Goal: Task Accomplishment & Management: Manage account settings

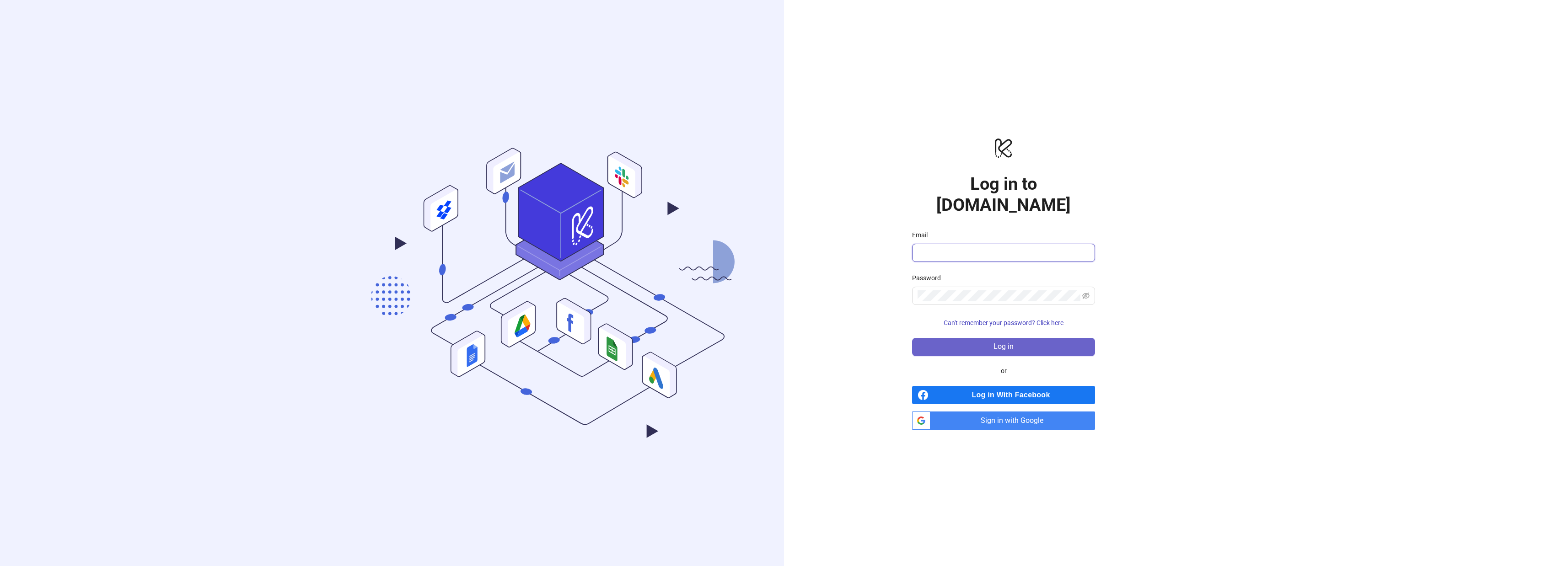
type input "**********"
click at [993, 343] on span "Log in" at bounding box center [1003, 347] width 20 height 9
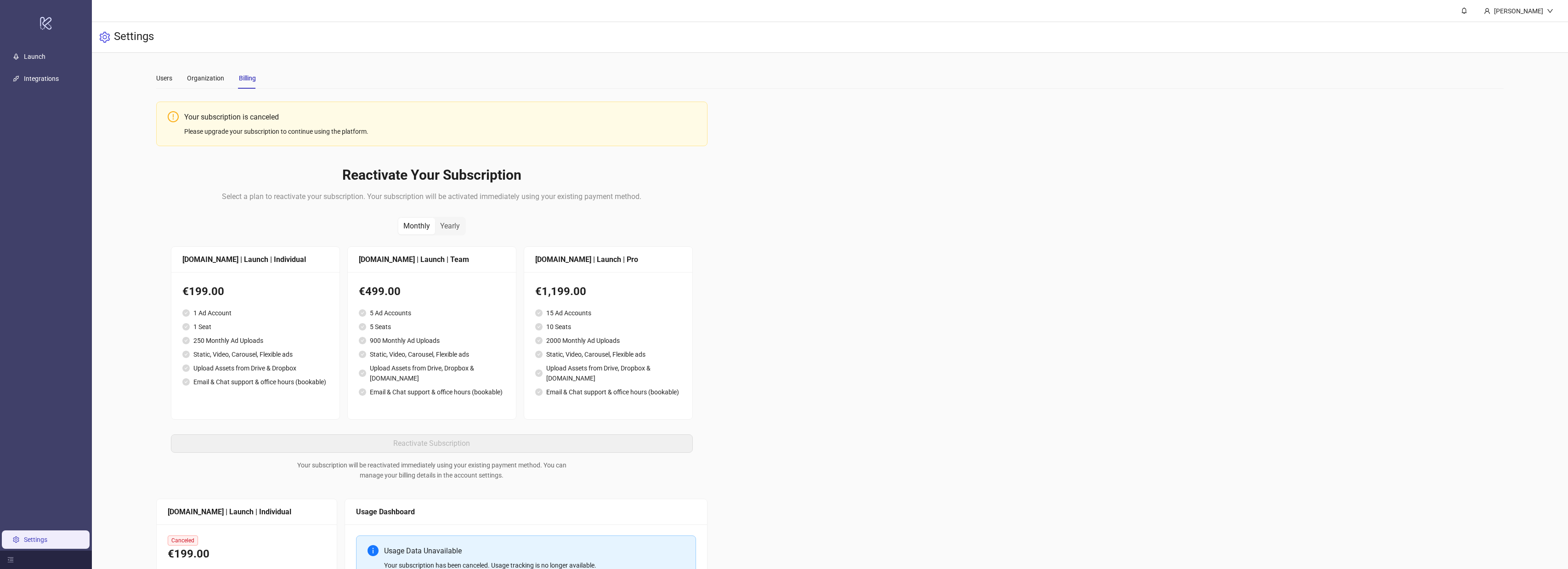
click at [268, 136] on div "Please upgrade your subscription to continue using the platform." at bounding box center [440, 132] width 512 height 10
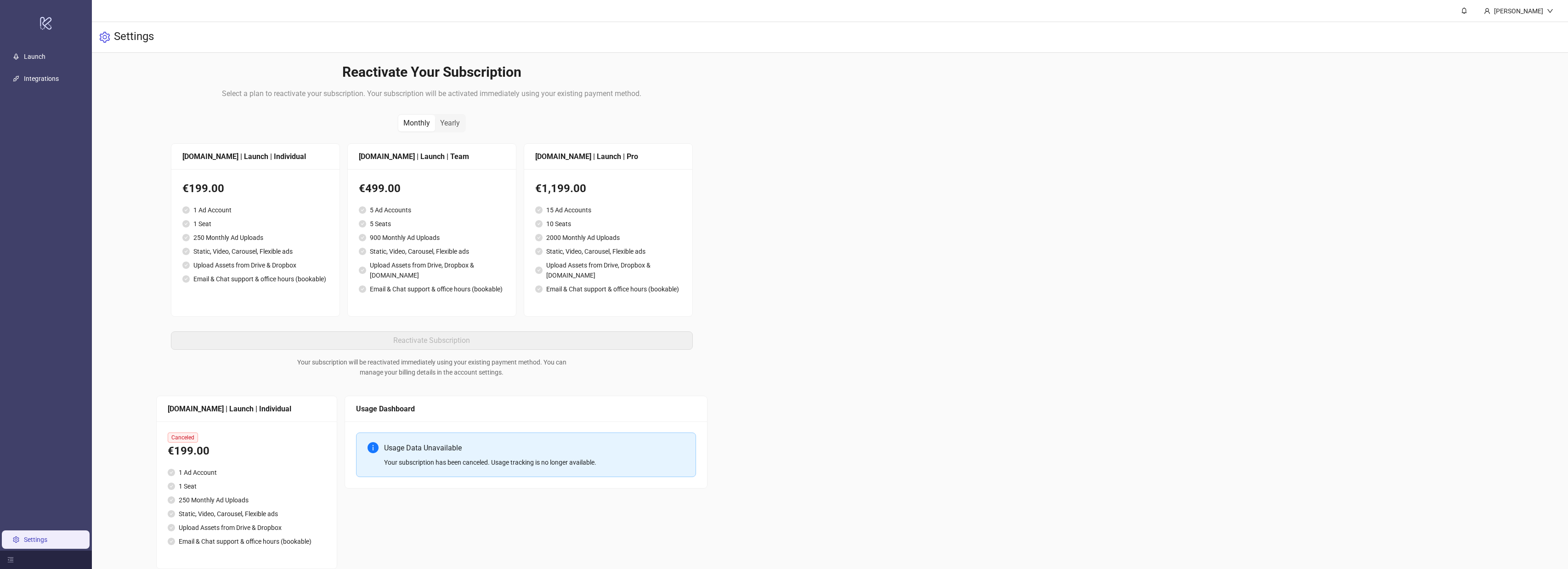
scroll to position [108, 0]
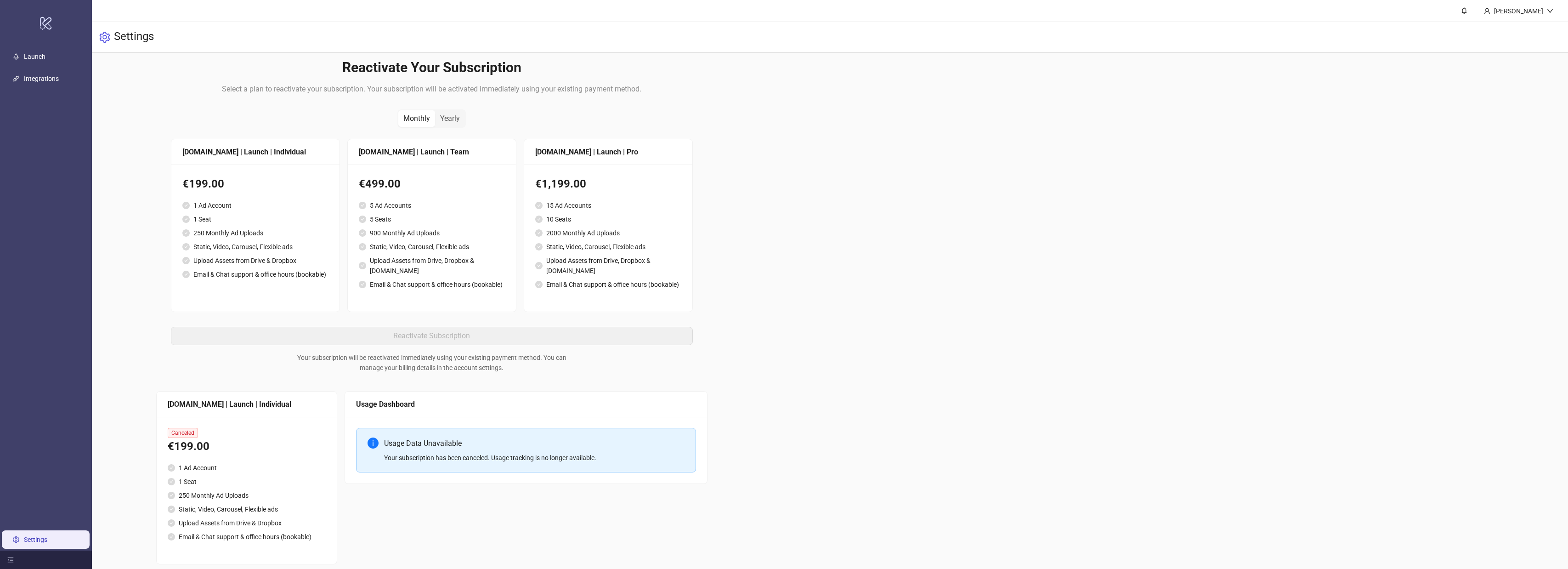
click at [437, 453] on div "Your subscription has been canceled. Usage tracking is no longer available." at bounding box center [534, 458] width 300 height 10
click at [265, 491] on li "250 Monthly Ad Uploads" at bounding box center [246, 496] width 158 height 10
click at [108, 40] on icon "setting" at bounding box center [105, 37] width 11 height 11
click at [37, 540] on link "Settings" at bounding box center [35, 540] width 23 height 7
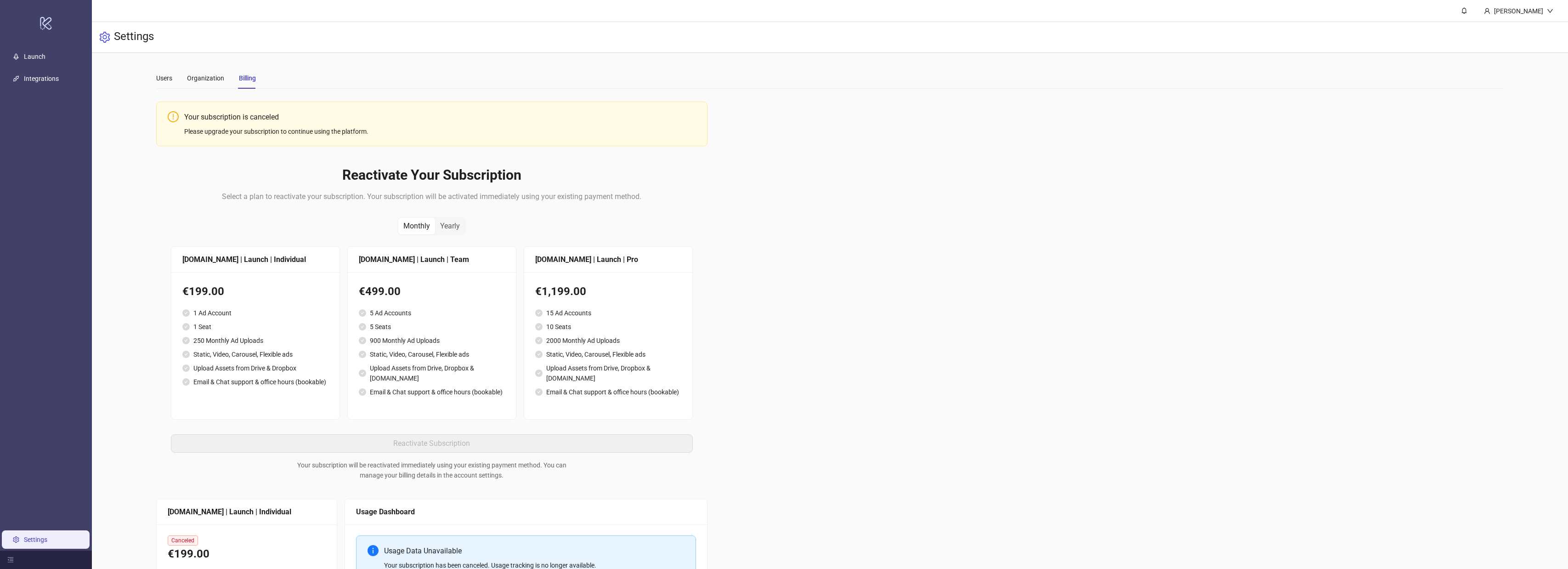
click at [245, 121] on div "Your subscription is canceled" at bounding box center [440, 117] width 512 height 12
click at [350, 131] on div "Please upgrade your subscription to continue using the platform." at bounding box center [440, 132] width 512 height 10
click at [223, 132] on div "Please upgrade your subscription to continue using the platform." at bounding box center [440, 132] width 512 height 10
click at [224, 132] on div "Please upgrade your subscription to continue using the platform." at bounding box center [440, 132] width 512 height 10
click at [210, 80] on div "Organization" at bounding box center [205, 78] width 37 height 10
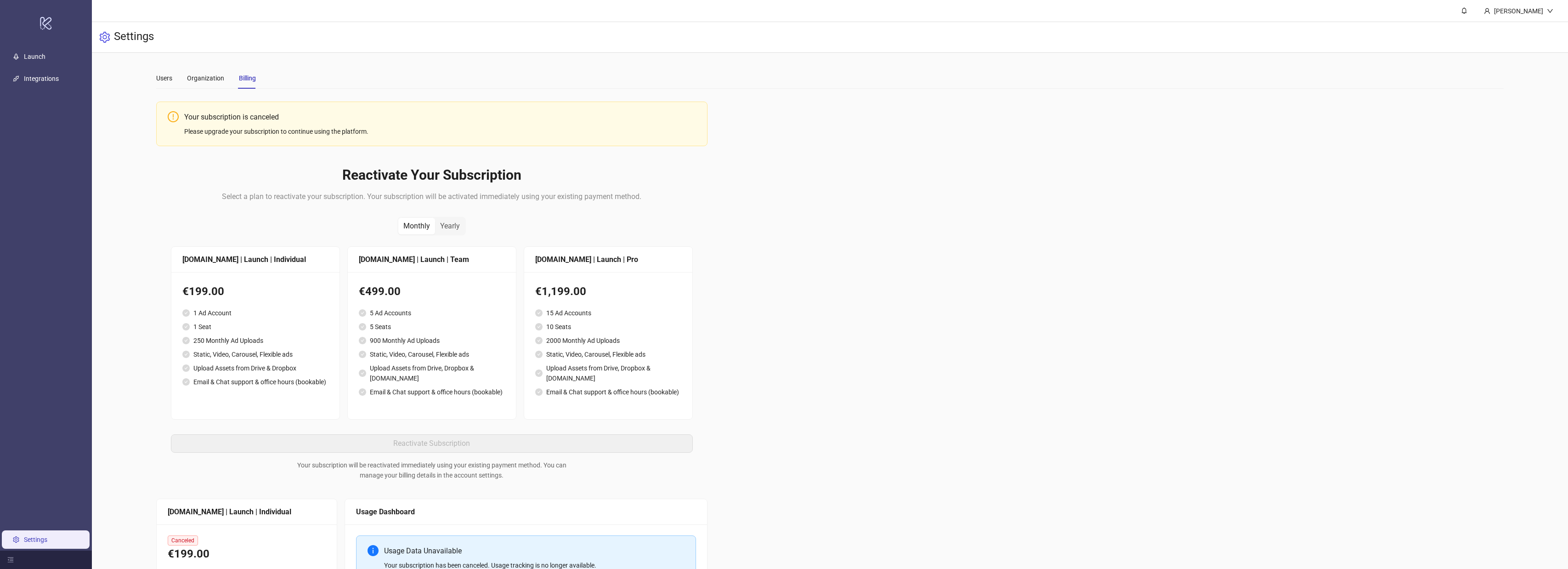
click at [267, 308] on li "1 Ad Account" at bounding box center [255, 313] width 146 height 10
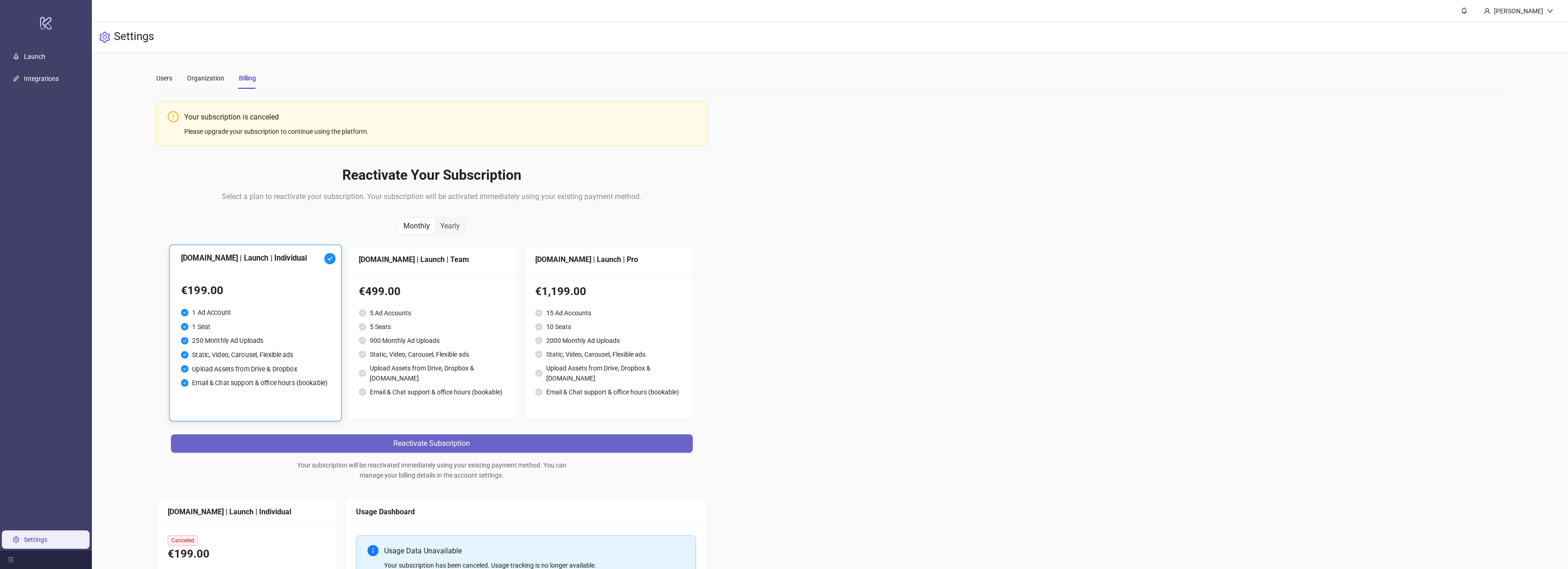
click at [339, 434] on button "Reactivate Subscription" at bounding box center [432, 444] width 522 height 18
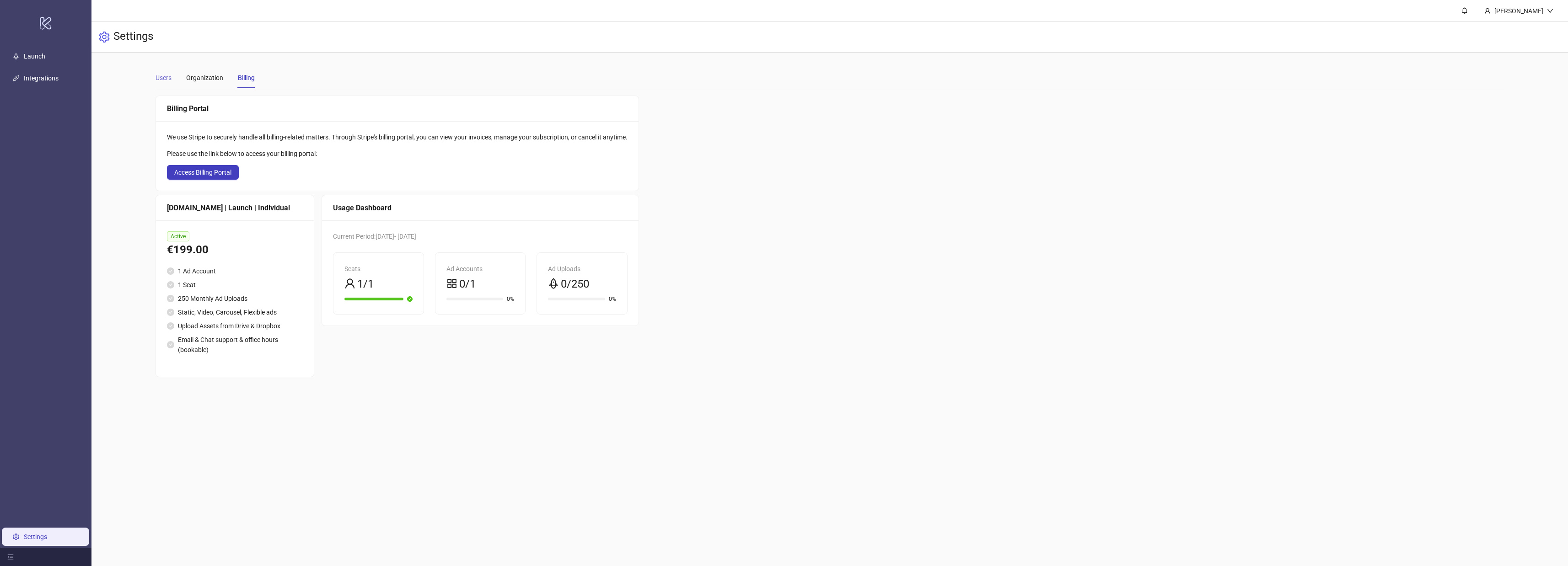
click at [163, 84] on div "Users" at bounding box center [163, 77] width 16 height 21
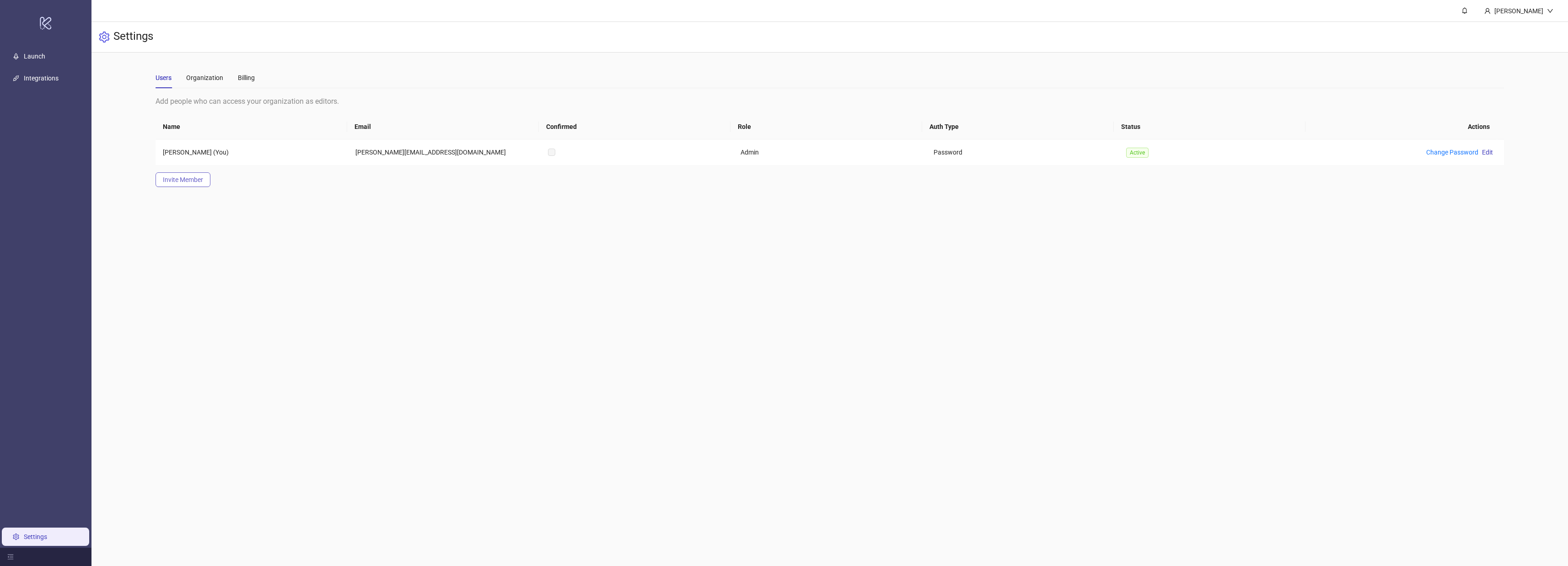
click at [194, 183] on button "Invite Member" at bounding box center [183, 180] width 55 height 15
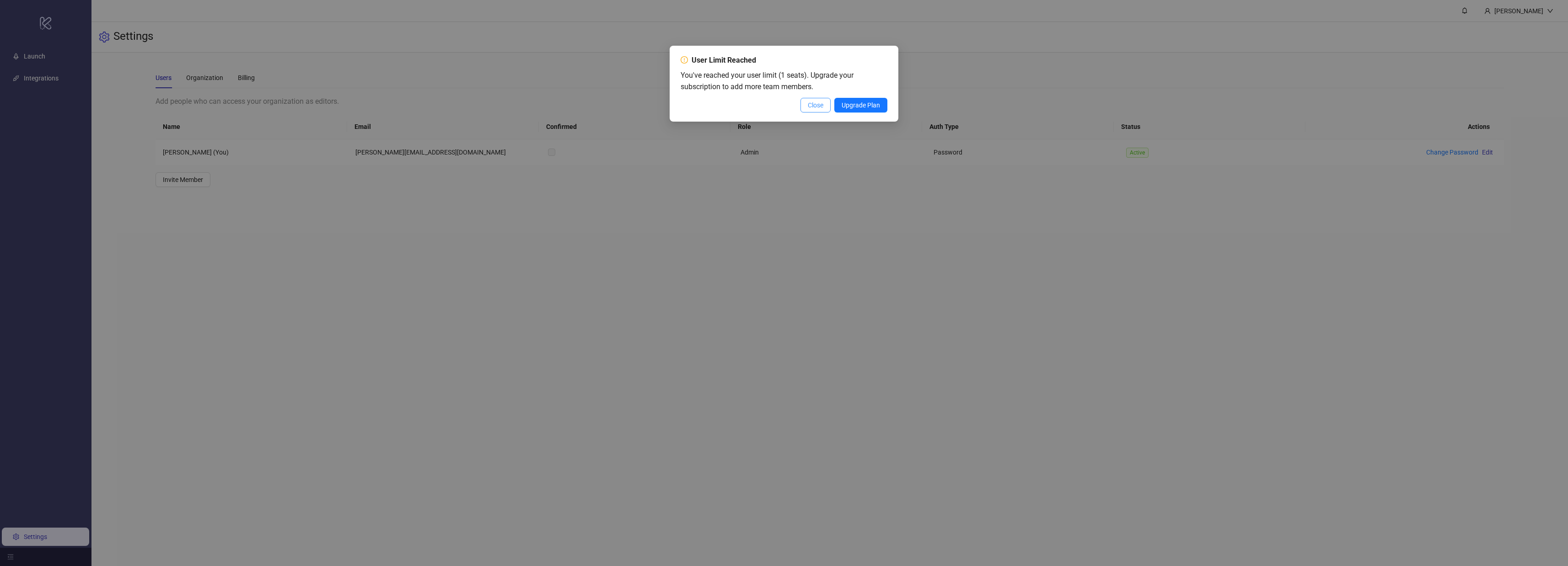
click at [808, 105] on span "Close" at bounding box center [816, 105] width 16 height 7
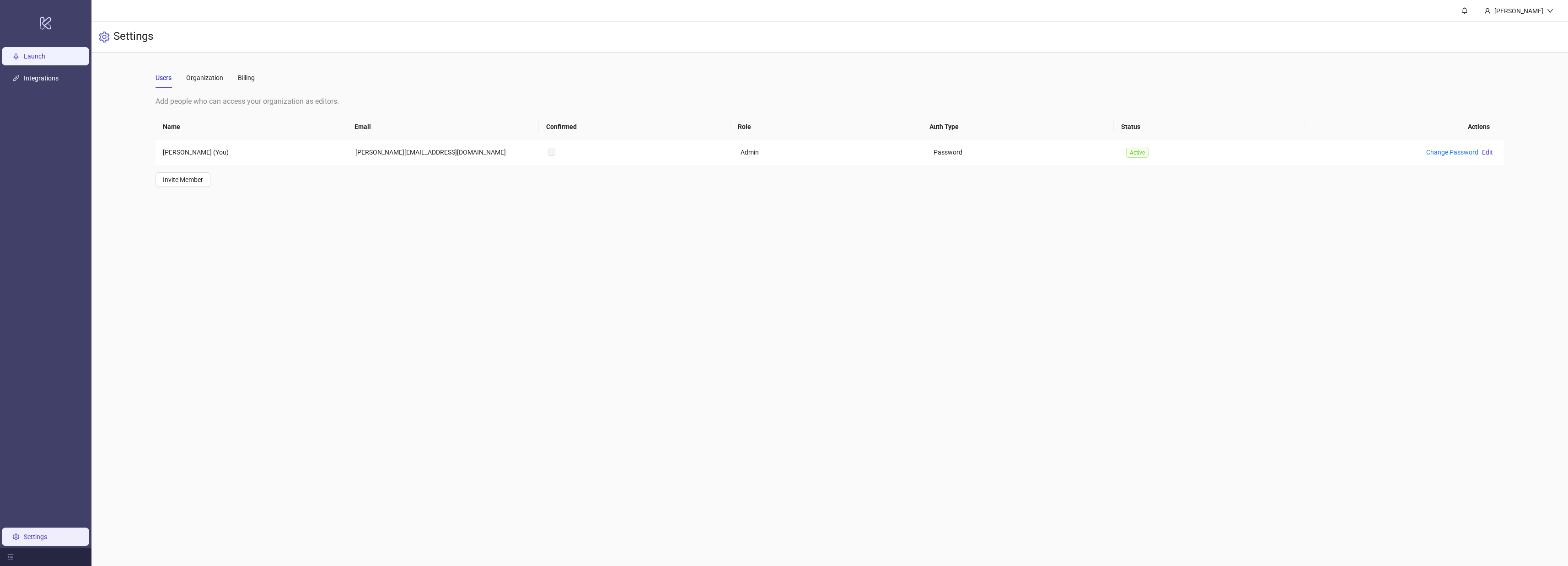
click at [40, 60] on link "Launch" at bounding box center [34, 56] width 21 height 7
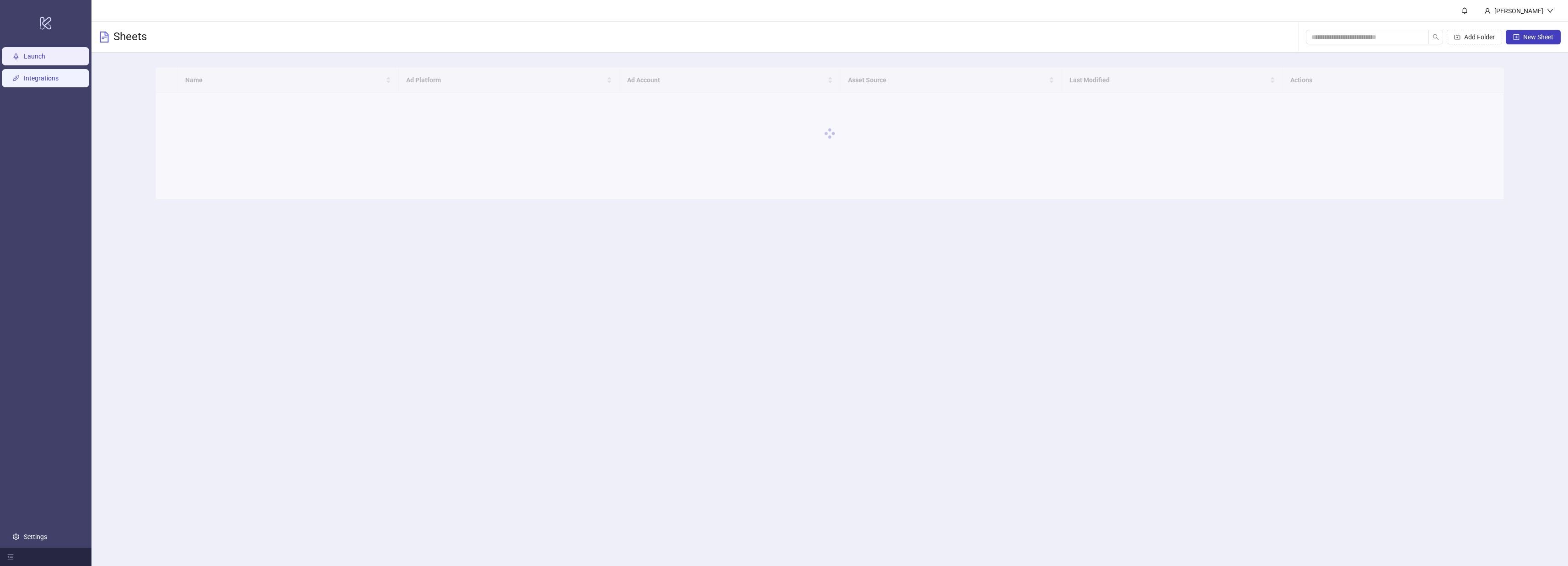
click at [43, 82] on link "Integrations" at bounding box center [41, 78] width 35 height 7
